Goal: Navigation & Orientation: Find specific page/section

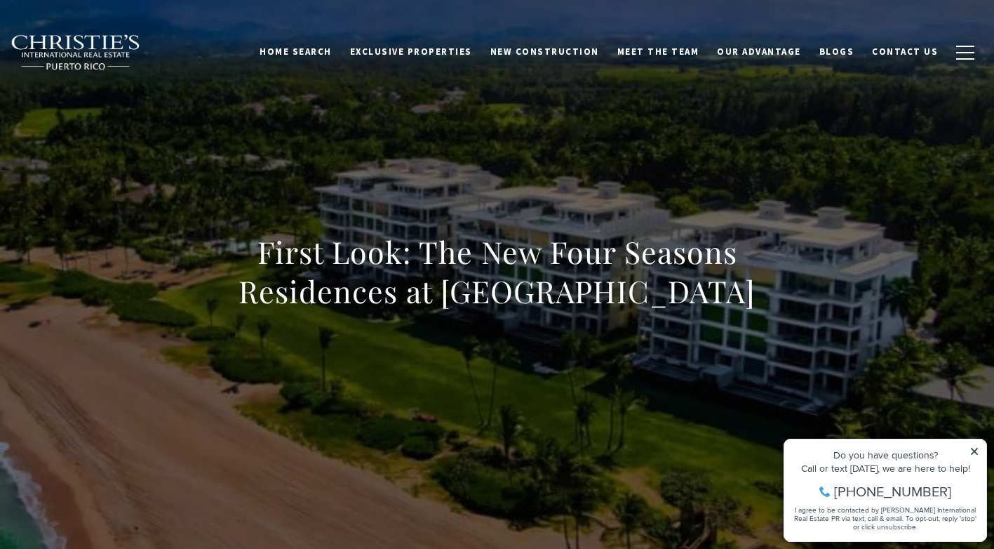
click at [969, 453] on div "Do you have questions?" at bounding box center [886, 455] width 188 height 10
click at [437, 54] on span "Exclusive Properties" at bounding box center [411, 52] width 122 height 12
click at [415, 52] on span "Exclusive Properties" at bounding box center [411, 52] width 122 height 12
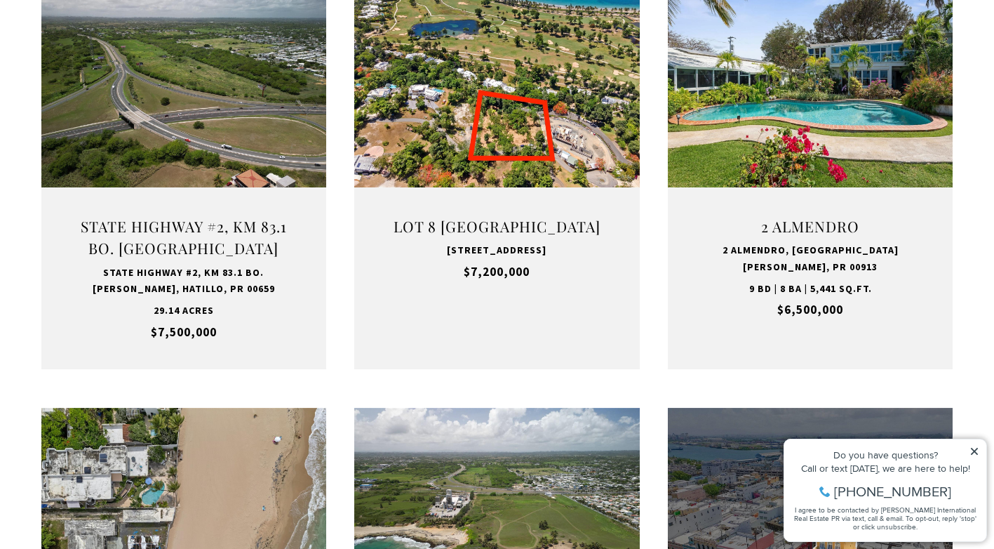
scroll to position [623, 0]
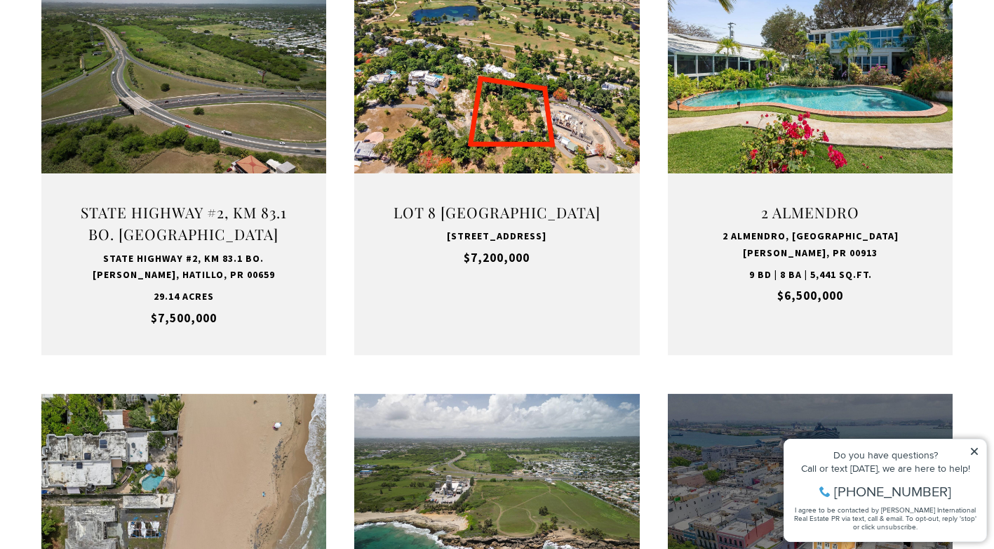
click at [977, 454] on icon at bounding box center [974, 451] width 7 height 7
click at [973, 453] on icon at bounding box center [974, 451] width 7 height 7
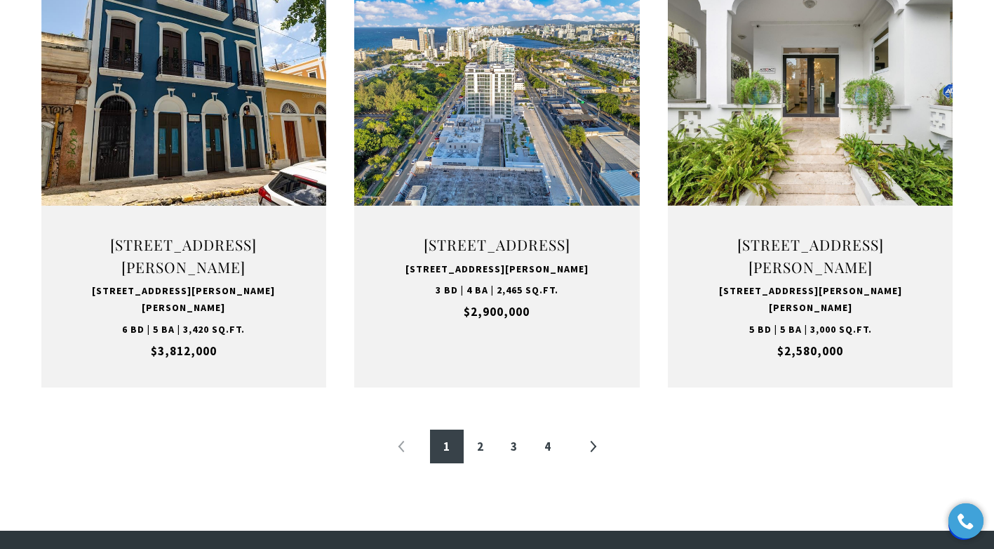
scroll to position [1475, 0]
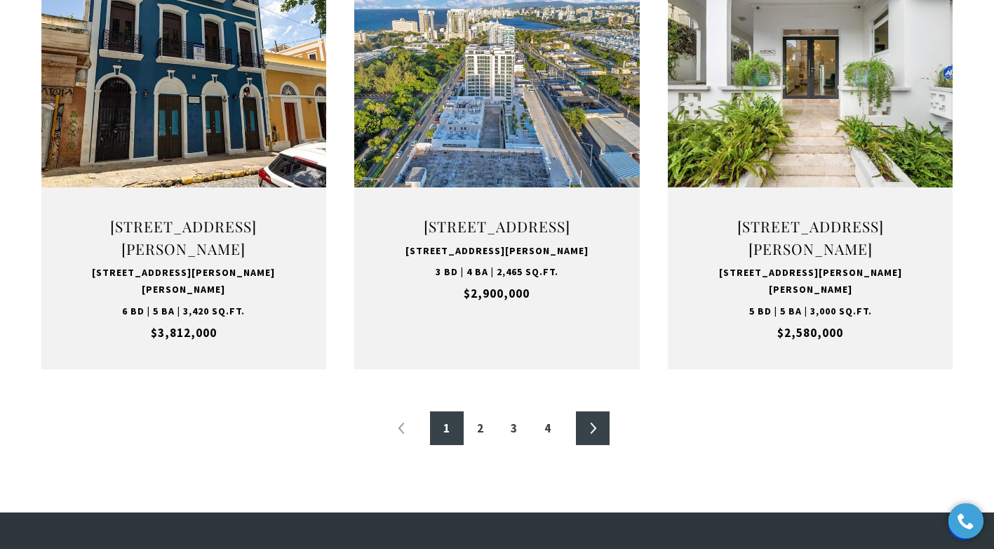
click at [594, 445] on link "»" at bounding box center [593, 428] width 34 height 34
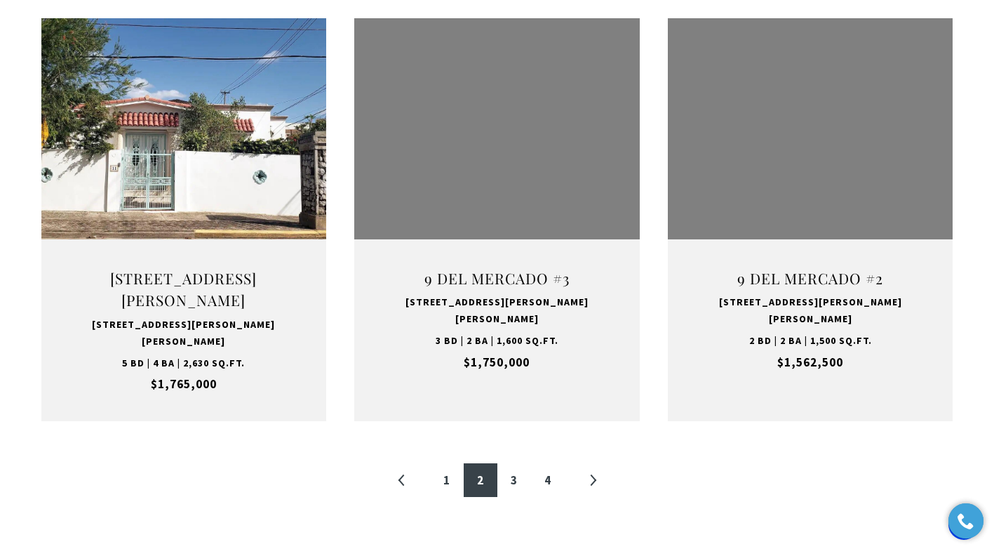
scroll to position [1458, 0]
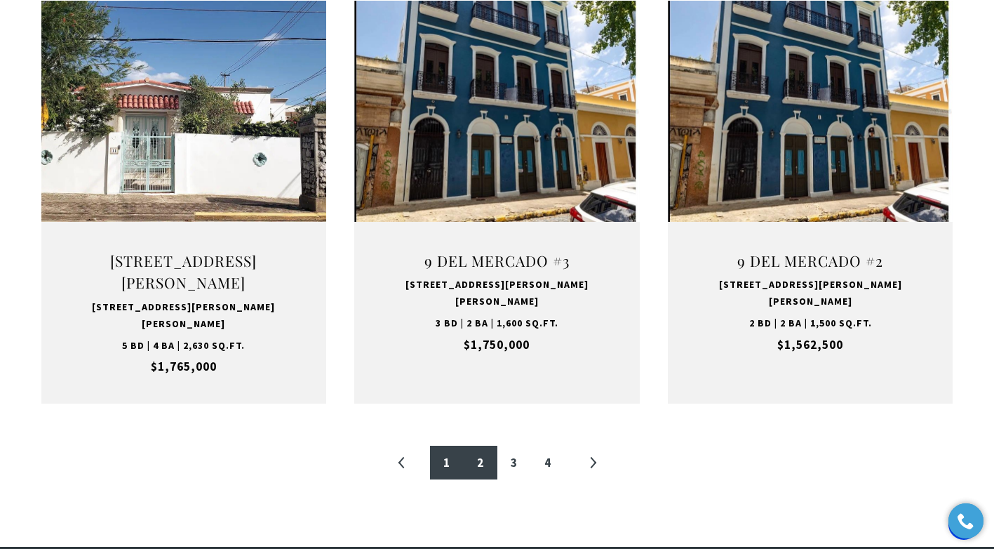
click at [446, 446] on link "1" at bounding box center [447, 463] width 34 height 34
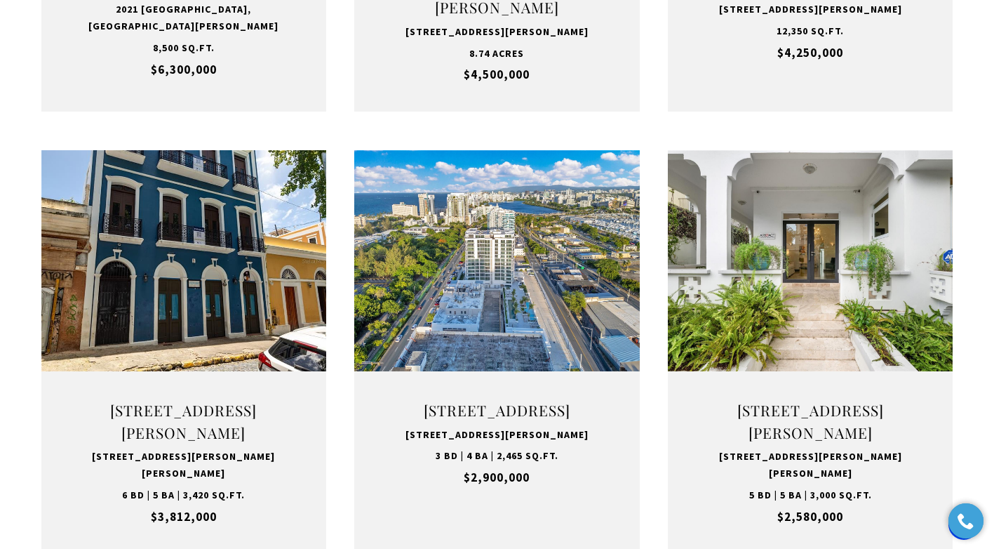
scroll to position [1301, 0]
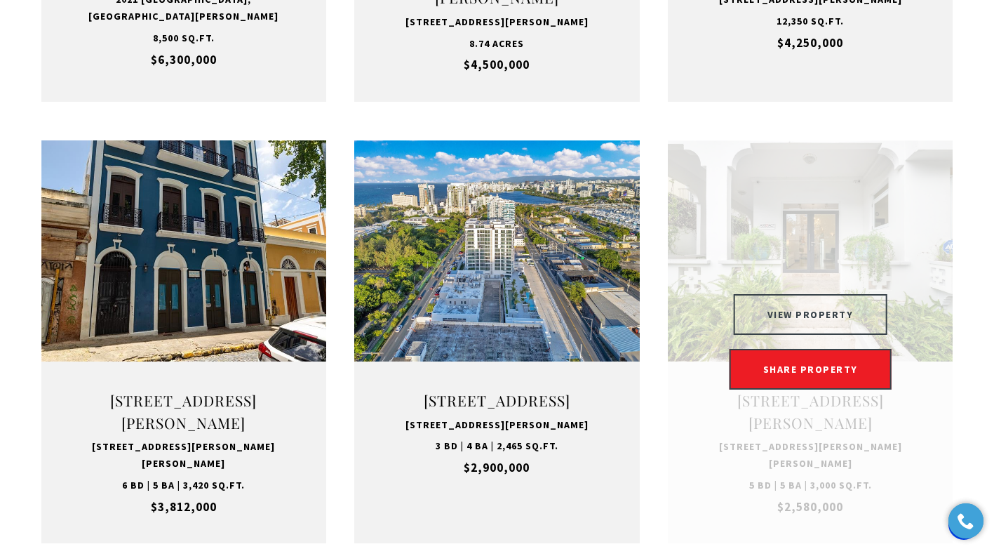
click at [816, 329] on button "VIEW PROPERTY" at bounding box center [811, 314] width 154 height 41
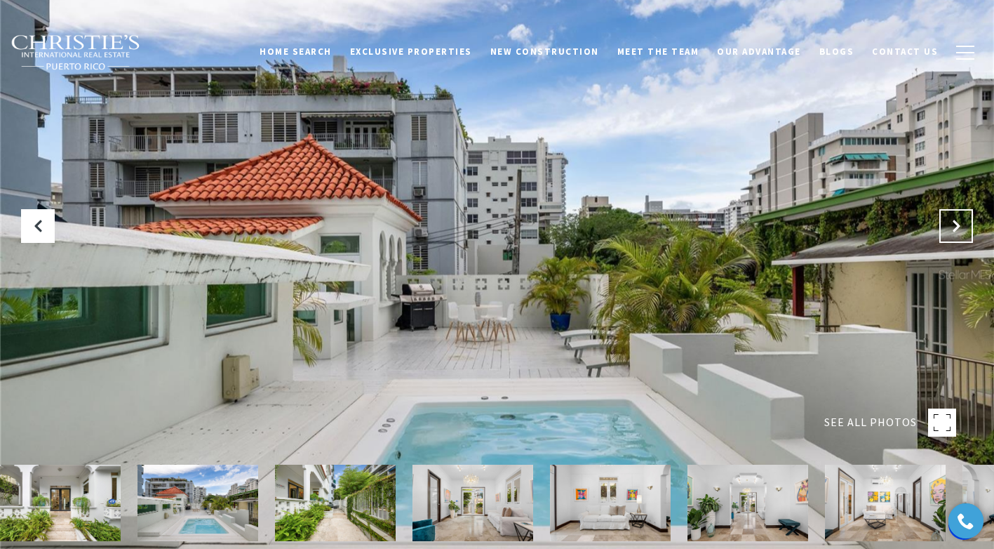
click at [964, 226] on button "Next Slide" at bounding box center [957, 226] width 34 height 34
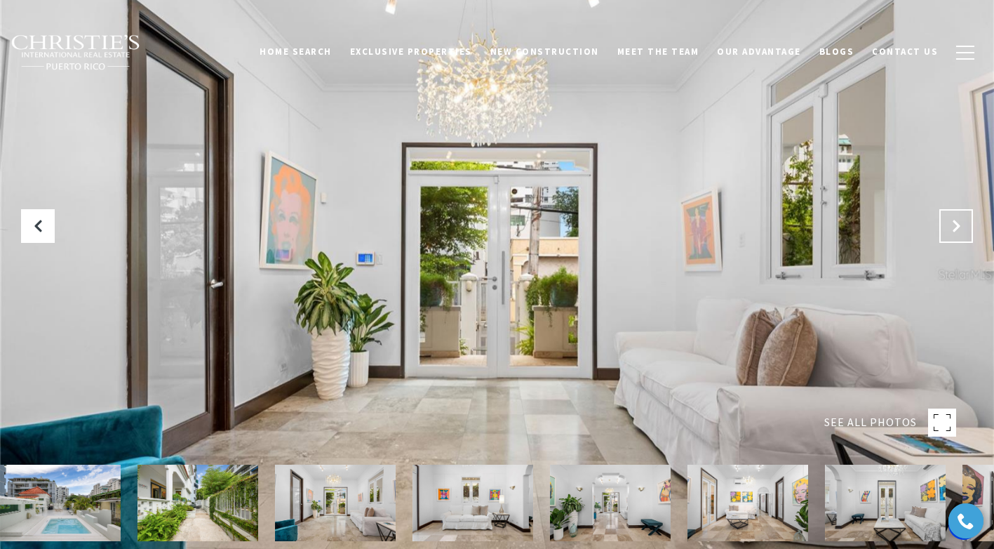
click at [964, 226] on button "Next Slide" at bounding box center [957, 226] width 34 height 34
